Goal: Check status: Check status

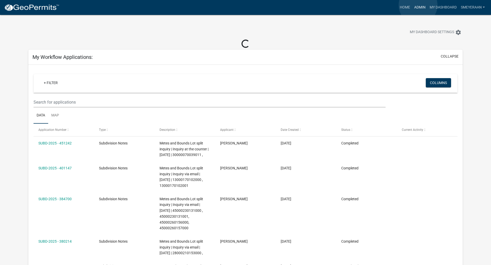
click at [418, 5] on link "Admin" at bounding box center [419, 8] width 15 height 10
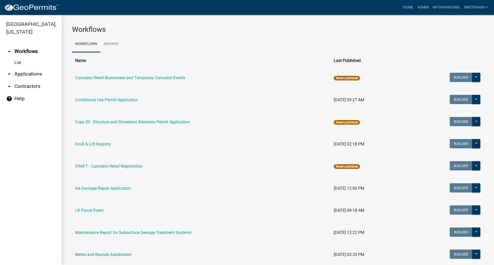
click at [20, 63] on link "List" at bounding box center [31, 63] width 62 height 10
click at [13, 74] on link "arrow_drop_down Applications" at bounding box center [31, 74] width 62 height 12
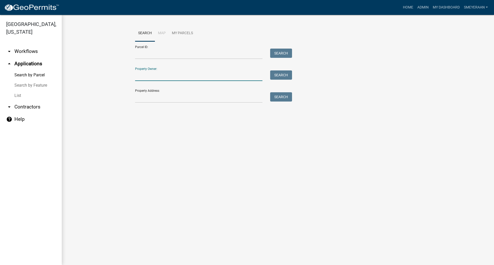
click at [148, 76] on input "Property Owner:" at bounding box center [198, 76] width 127 height 11
type input "[PERSON_NAME]"
click at [274, 74] on button "Search" at bounding box center [281, 75] width 22 height 9
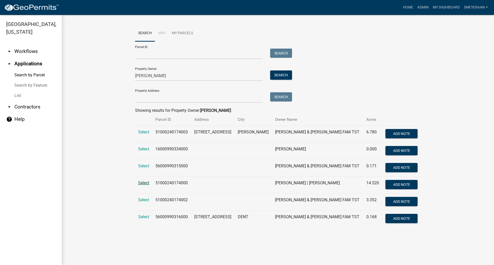
click at [143, 183] on span "Select" at bounding box center [143, 183] width 11 height 5
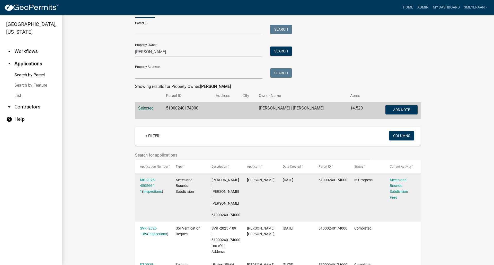
scroll to position [26, 0]
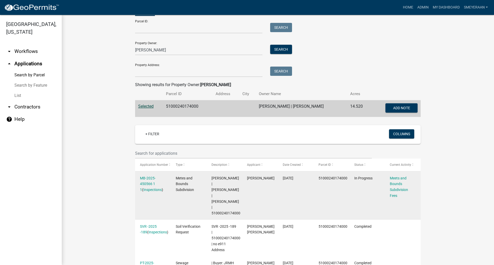
click at [226, 208] on span "[PERSON_NAME] | [PERSON_NAME] | [PERSON_NAME] | 51000240174000" at bounding box center [226, 195] width 29 height 39
copy span "51000240174000"
click at [142, 180] on link "MB-2025-450566 1 1" at bounding box center [148, 184] width 16 height 16
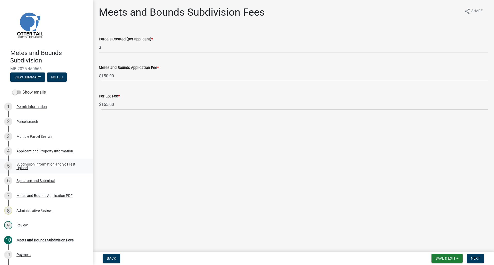
click at [49, 166] on div "Subdivision Information and Soil Test Upload" at bounding box center [50, 166] width 68 height 7
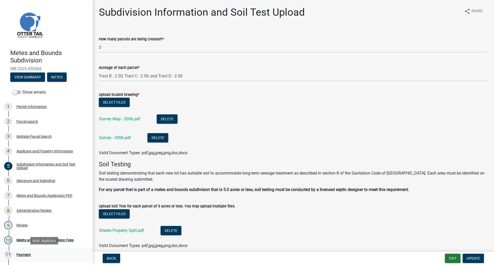
click at [23, 256] on div "Payment" at bounding box center [23, 255] width 14 height 4
click at [24, 253] on div "Payment" at bounding box center [23, 255] width 14 height 4
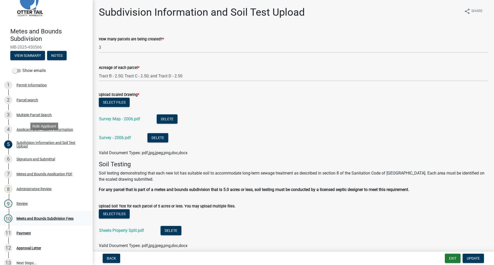
scroll to position [63, 0]
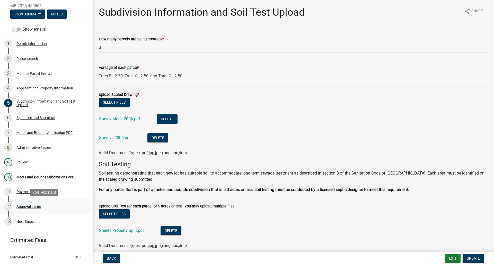
click at [33, 207] on div "Approval Letter" at bounding box center [28, 207] width 25 height 4
drag, startPoint x: 241, startPoint y: 90, endPoint x: 232, endPoint y: 96, distance: 10.2
click at [240, 90] on form "Upload Scaled Drawing * Select files Survey Map - 2006.pdf Delete Survey - 2006…" at bounding box center [293, 120] width 389 height 71
click at [33, 222] on link "13 Next Steps..." at bounding box center [46, 221] width 93 height 15
